Goal: Information Seeking & Learning: Learn about a topic

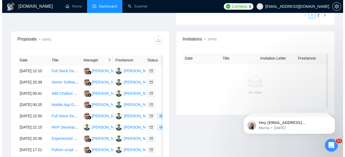
scroll to position [204, 0]
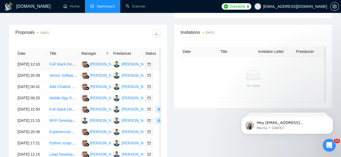
click at [36, 59] on td "[DATE] 12:10" at bounding box center [31, 64] width 32 height 11
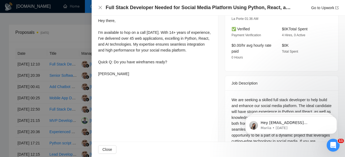
scroll to position [177, 0]
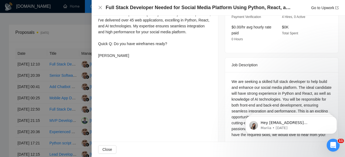
click at [19, 72] on div at bounding box center [172, 78] width 345 height 157
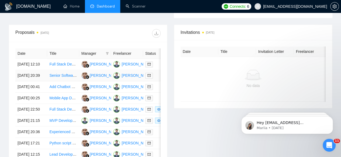
click at [22, 72] on td "[DATE] 20:39" at bounding box center [31, 75] width 32 height 11
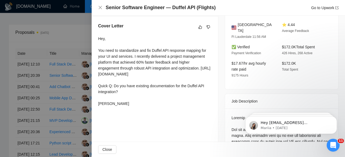
scroll to position [139, 0]
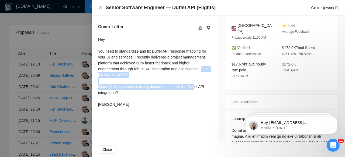
drag, startPoint x: 146, startPoint y: 79, endPoint x: 99, endPoint y: 76, distance: 47.8
click at [99, 76] on div "Hey, You need to standardize and fix Duffel API response mapping for your UI an…" at bounding box center [154, 72] width 113 height 71
copy div "[URL][DOMAIN_NAME]"
click at [163, 84] on div "Hey, You need to standardize and fix Duffel API response mapping for your UI an…" at bounding box center [154, 72] width 113 height 71
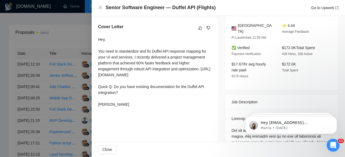
click at [31, 93] on div at bounding box center [172, 78] width 345 height 157
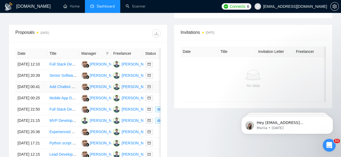
click at [23, 88] on td "[DATE] 00:41" at bounding box center [31, 87] width 32 height 11
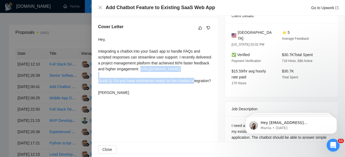
drag, startPoint x: 142, startPoint y: 83, endPoint x: 95, endPoint y: 76, distance: 47.4
click at [95, 76] on div "Cover Letter Hey, Integrating a chatbot into your SaaS app to handle FAQs and s…" at bounding box center [155, 60] width 126 height 87
copy div "[URL][DOMAIN_NAME]"
